Goal: Task Accomplishment & Management: Manage account settings

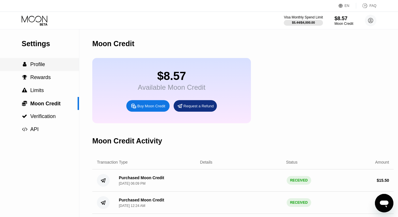
click at [38, 67] on span "Profile" at bounding box center [37, 64] width 15 height 6
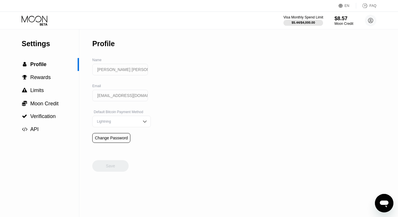
click at [300, 21] on div "$5.44 / $4,000.00" at bounding box center [302, 22] width 23 height 3
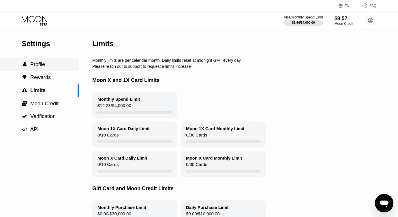
click at [39, 65] on span "Profile" at bounding box center [37, 64] width 15 height 6
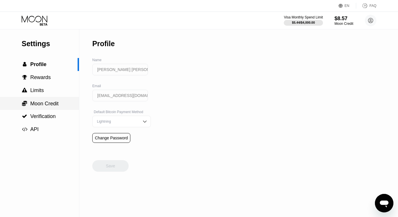
click at [38, 103] on span "Moon Credit" at bounding box center [44, 104] width 28 height 6
